Goal: Task Accomplishment & Management: Complete application form

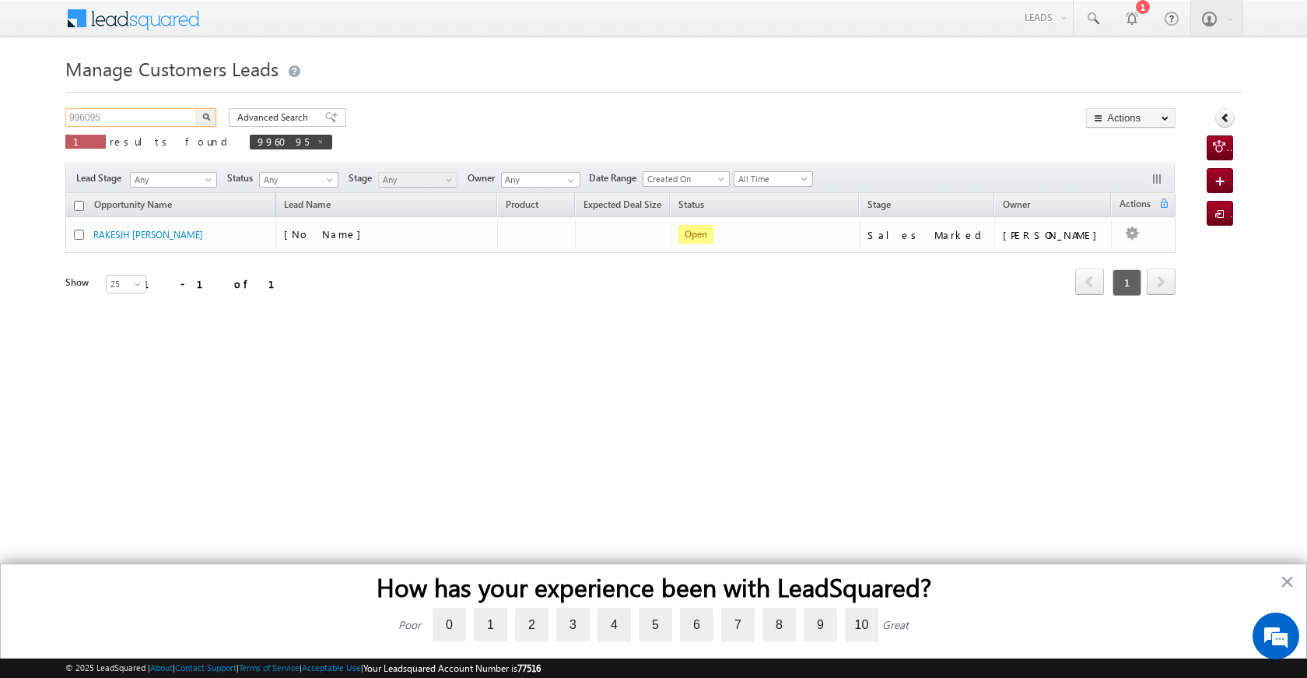
drag, startPoint x: 110, startPoint y: 115, endPoint x: 32, endPoint y: 121, distance: 78.8
click at [29, 122] on body "Menu [PERSON_NAME] [PERSON_NAME] a2@ks erve." at bounding box center [653, 220] width 1307 height 441
paste input "4956"
type input "994956"
click at [199, 115] on button "button" at bounding box center [206, 117] width 20 height 19
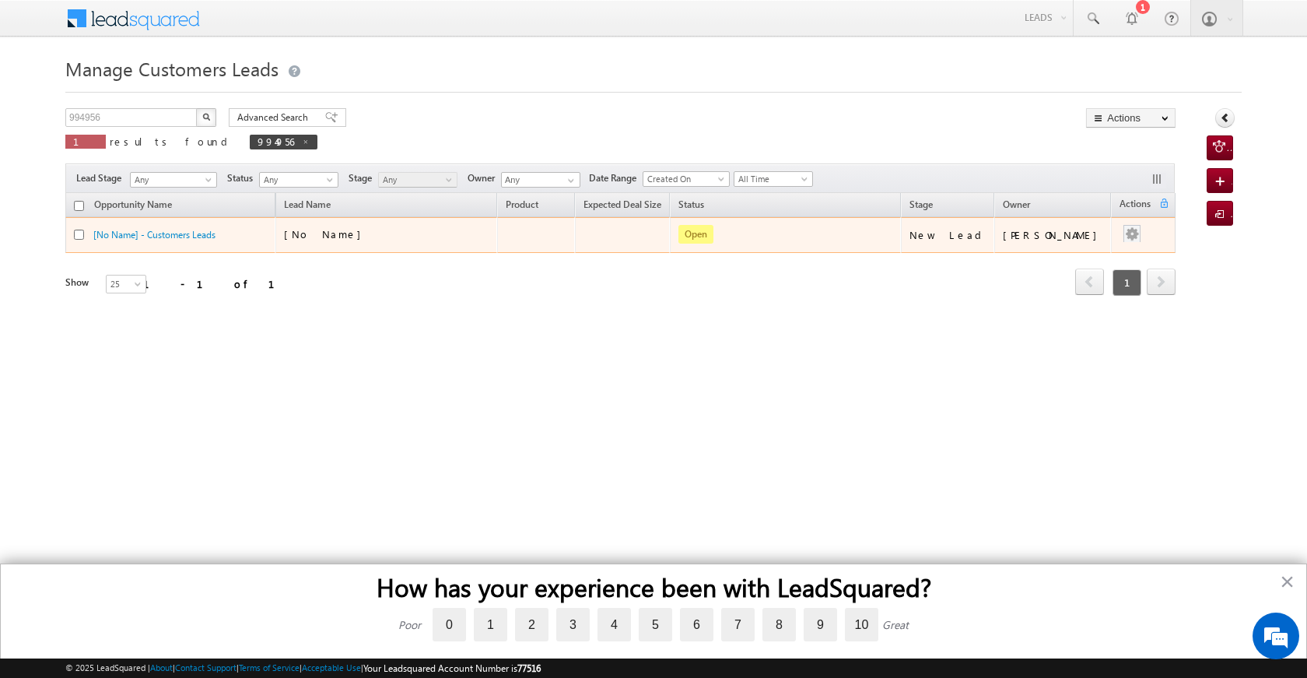
click at [1119, 233] on div at bounding box center [1131, 235] width 25 height 20
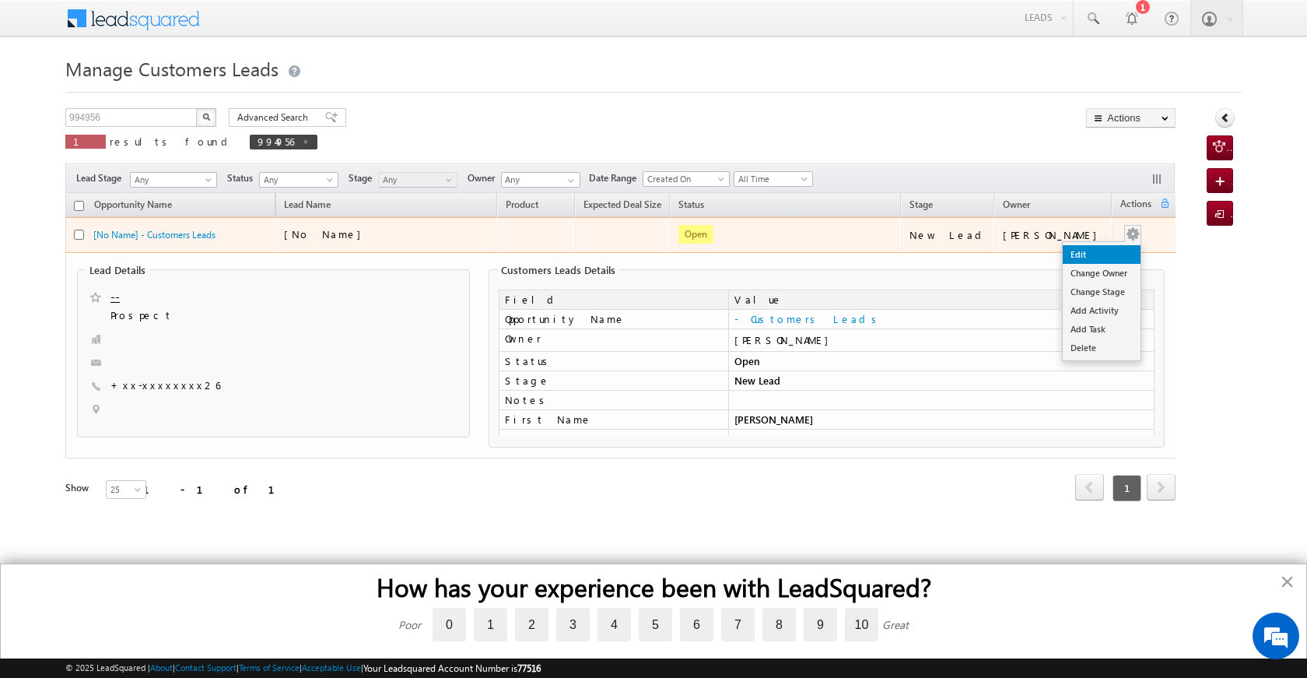
click at [1108, 248] on link "Edit" at bounding box center [1102, 254] width 78 height 19
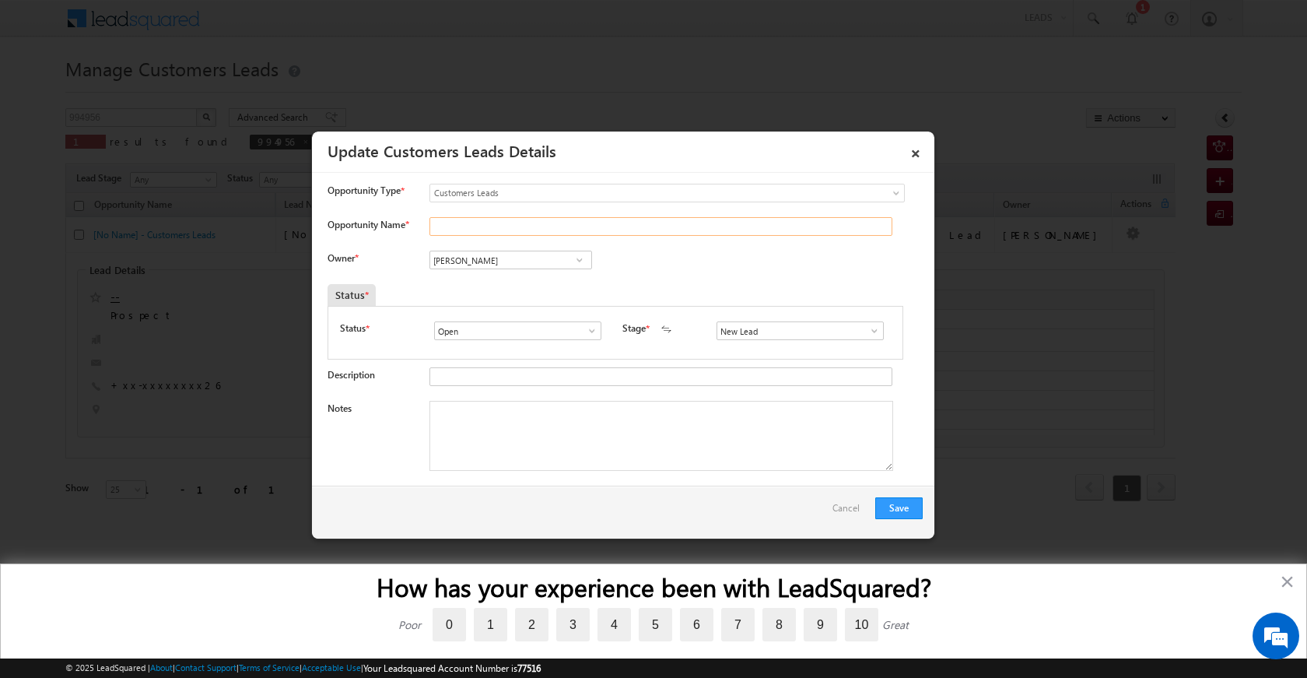
click at [457, 222] on input "Opportunity Name *" at bounding box center [660, 226] width 463 height 19
paste input "[PERSON_NAME]"
type input "[PERSON_NAME]"
click at [576, 258] on span at bounding box center [580, 260] width 16 height 12
click at [867, 327] on span at bounding box center [875, 330] width 16 height 12
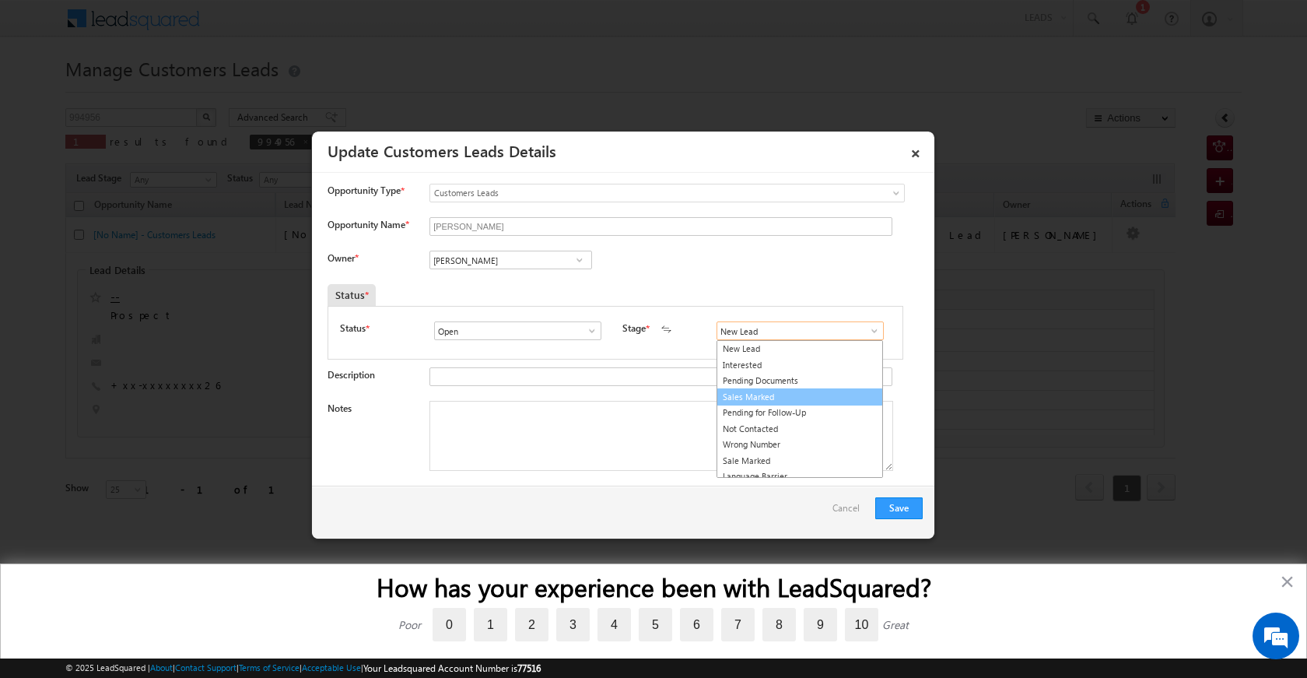
click at [808, 401] on link "Sales Marked" at bounding box center [799, 397] width 166 height 18
type input "Sales Marked"
click at [654, 439] on textarea "Notes" at bounding box center [661, 436] width 464 height 70
click at [720, 460] on textarea "Notes" at bounding box center [661, 436] width 464 height 70
click at [517, 460] on textarea "Notes" at bounding box center [661, 436] width 464 height 70
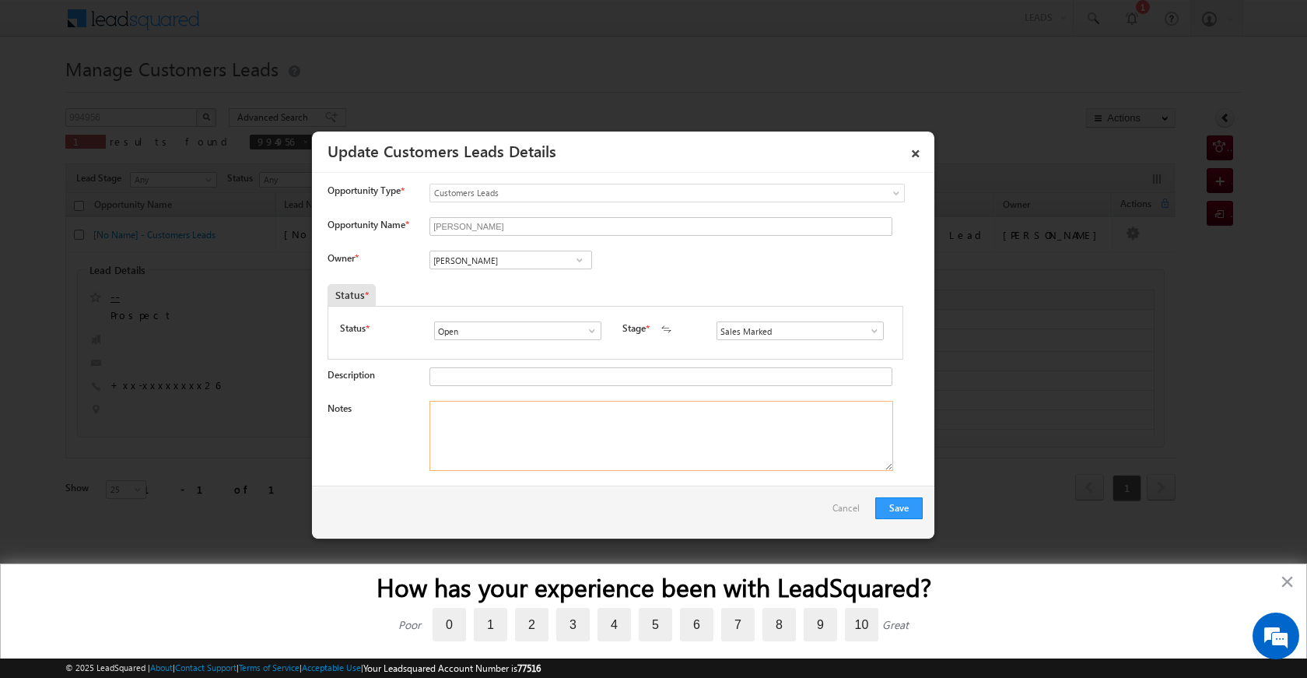
paste textarea "994956 / VB_Know_More / [PERSON_NAME] / 9829027926 / PIOT VALU 1.50CR / REQUIRE…"
type textarea "994956 / VB_Know_More / [PERSON_NAME] / 9829027926 / PIOT VALU 1.50CR / REQUIRE…"
click at [897, 511] on button "Save" at bounding box center [898, 508] width 47 height 22
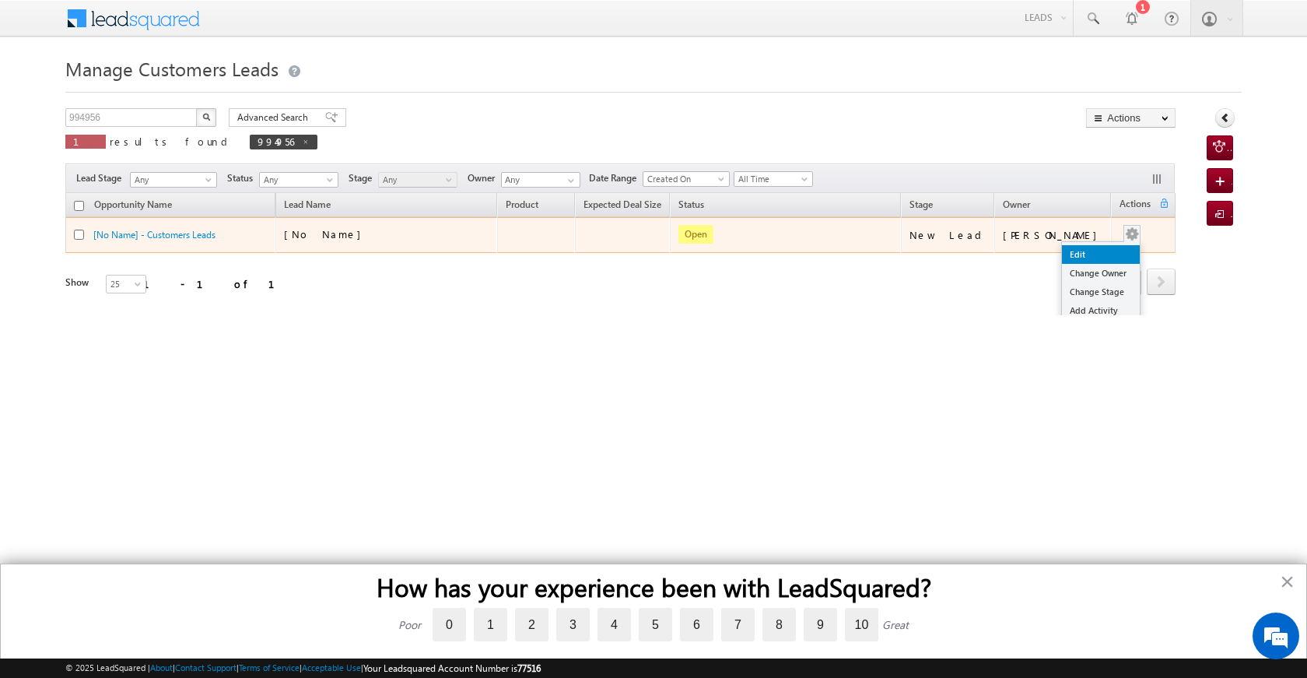
click at [1089, 257] on link "Edit" at bounding box center [1101, 254] width 78 height 19
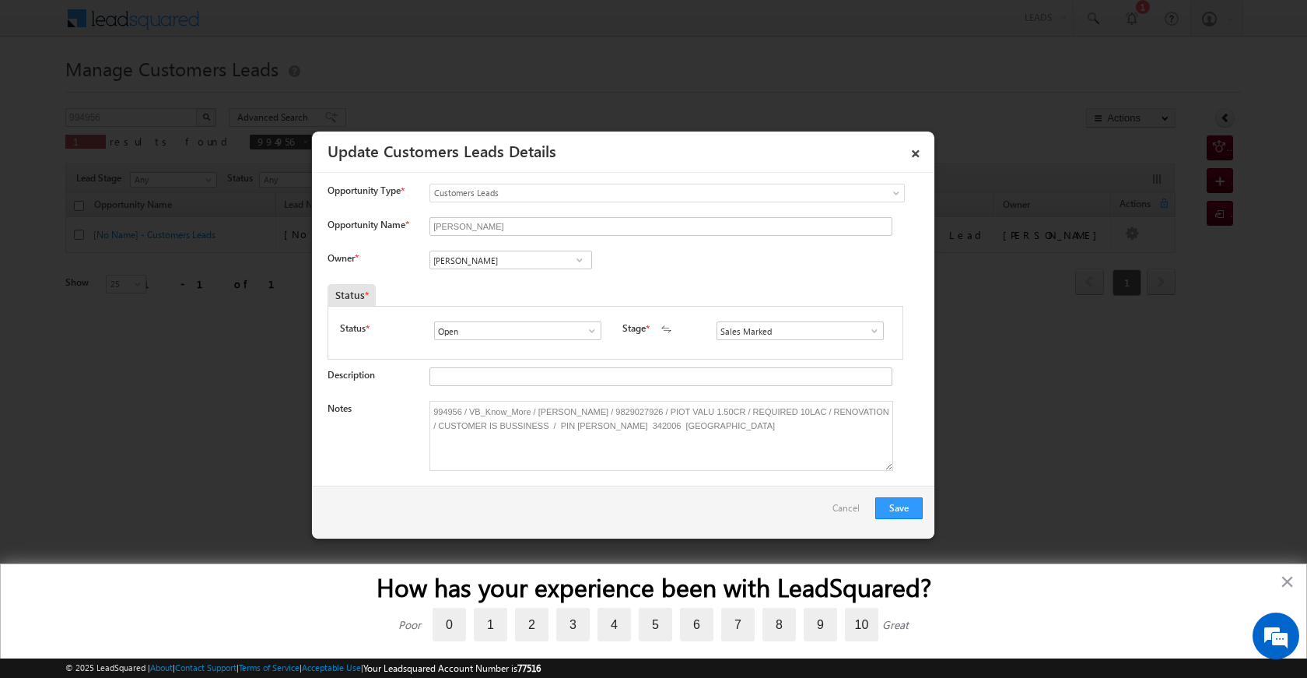
click at [870, 334] on span at bounding box center [875, 330] width 16 height 12
click at [804, 334] on input "Sales Marked" at bounding box center [799, 330] width 167 height 19
click at [584, 260] on span at bounding box center [580, 260] width 16 height 12
click at [575, 257] on span at bounding box center [580, 260] width 16 height 12
click at [572, 291] on span "[EMAIL_ADDRESS][DOMAIN_NAME]" at bounding box center [506, 291] width 140 height 12
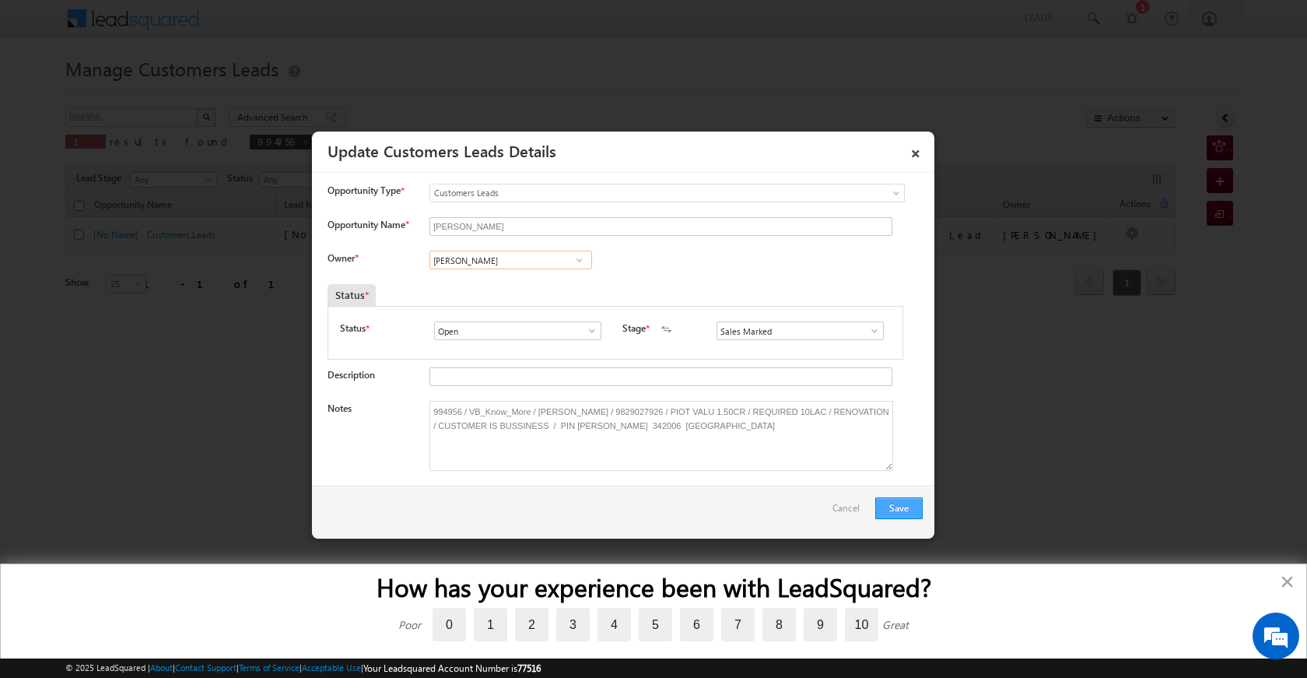
type input "[PERSON_NAME]"
click at [911, 515] on button "Save" at bounding box center [898, 508] width 47 height 22
